Goal: Task Accomplishment & Management: Use online tool/utility

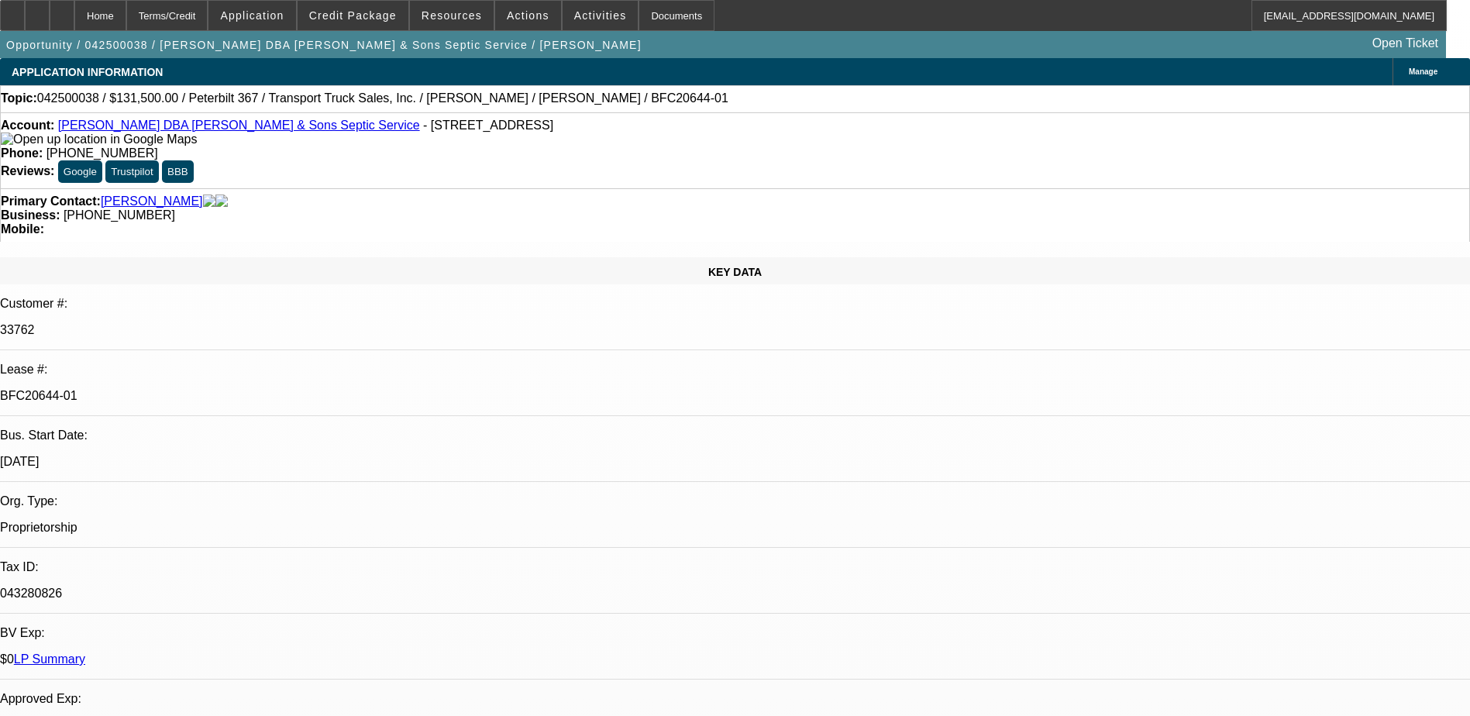
select select "0"
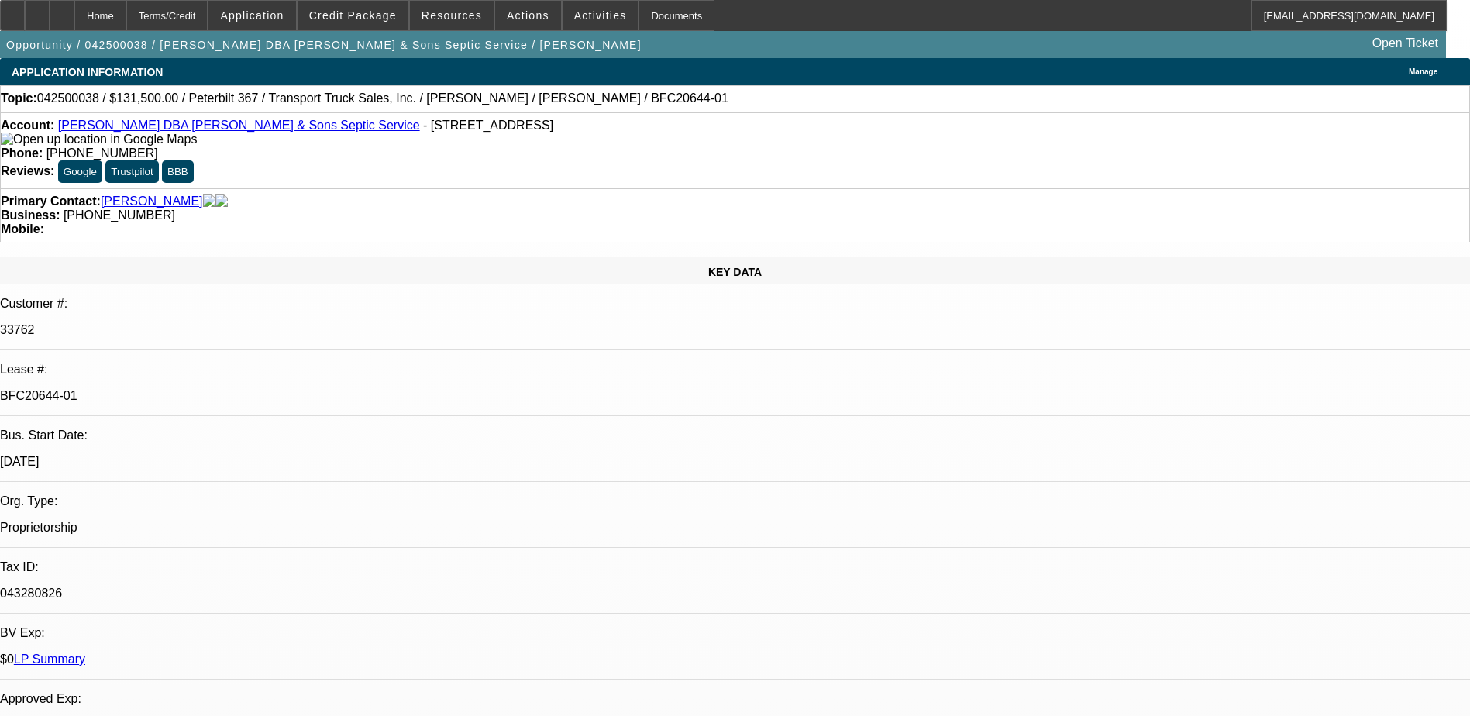
select select "0.1"
select select "0"
select select "0.1"
select select "0"
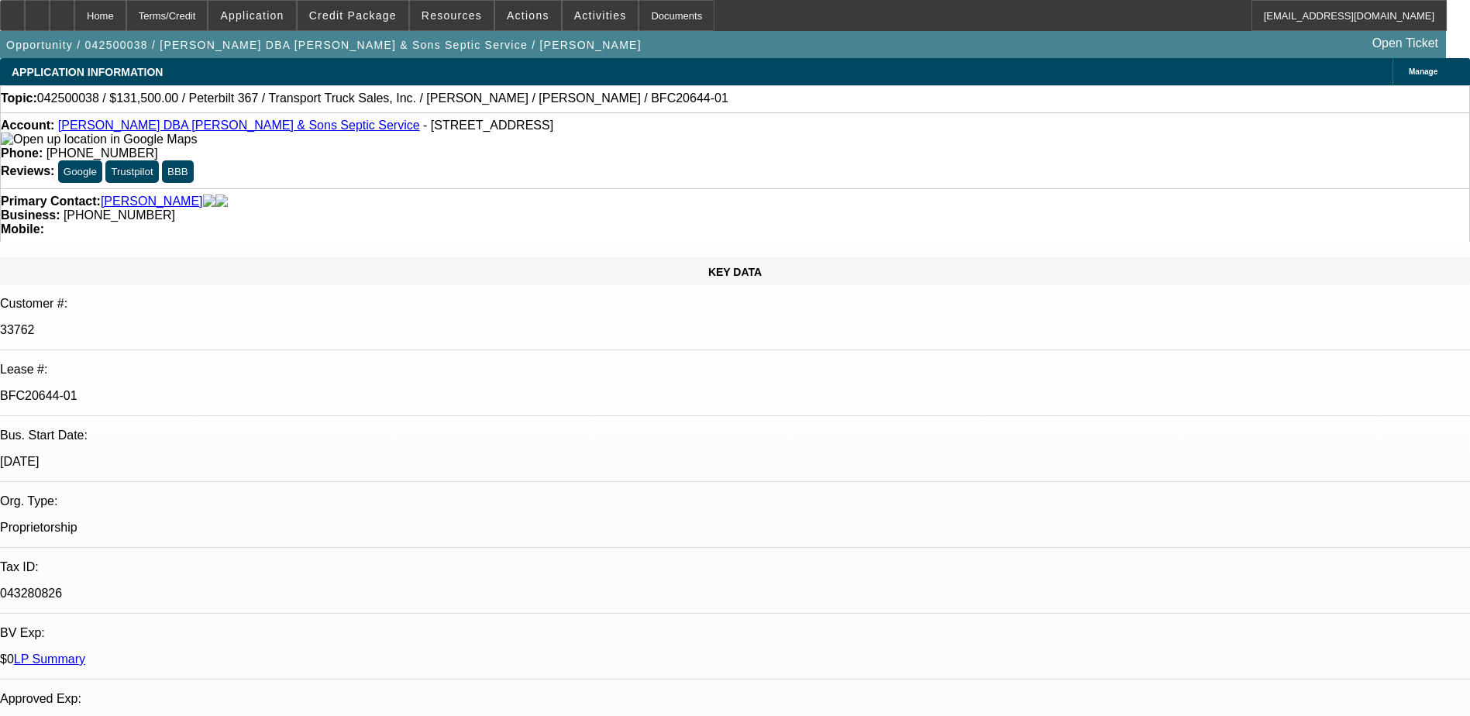
select select "0"
select select "0.1"
select select "1"
select select "3"
select select "6"
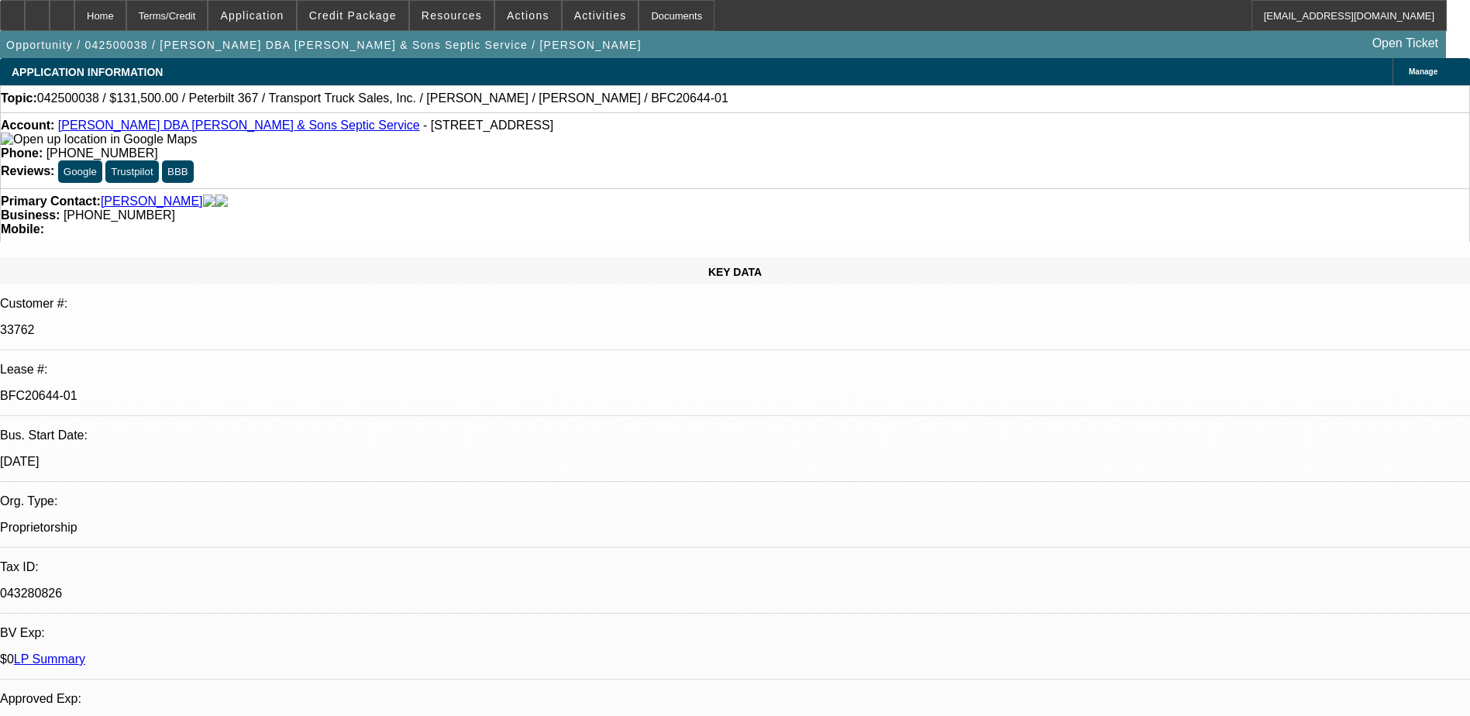
select select "1"
select select "3"
select select "4"
select select "1"
select select "3"
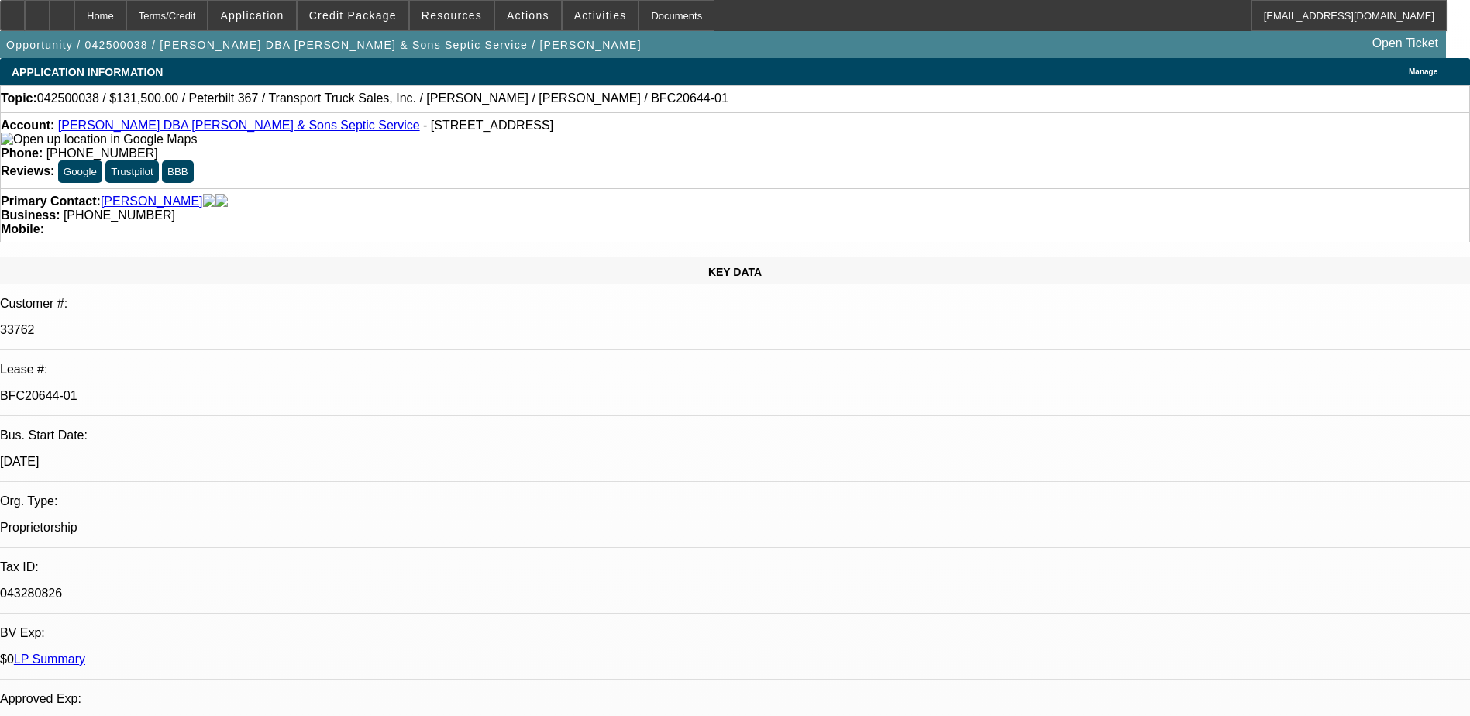
select select "4"
select select "1"
select select "2"
select select "4"
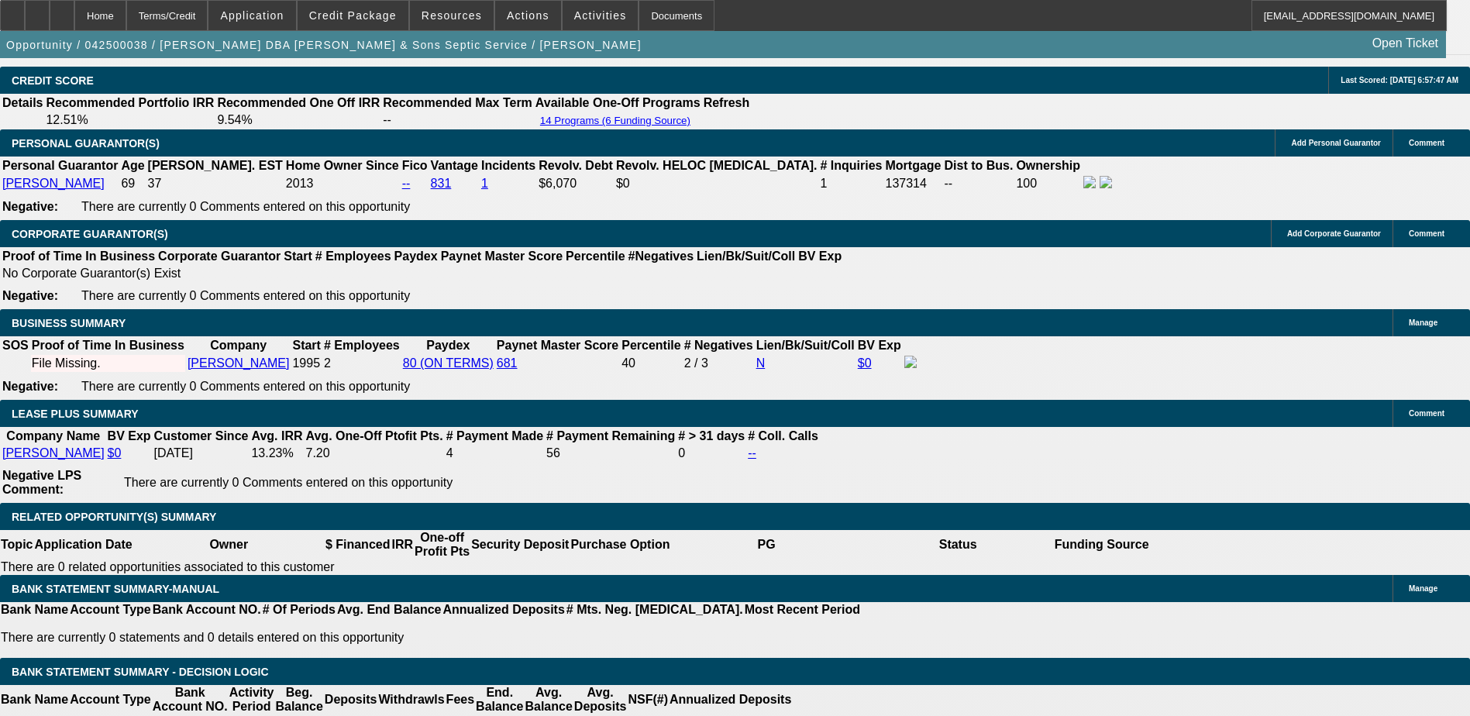
scroll to position [2479, 0]
